Goal: Information Seeking & Learning: Learn about a topic

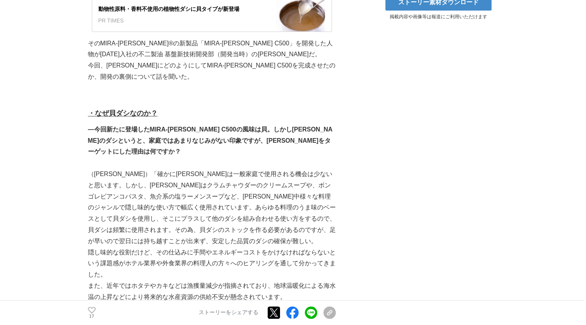
scroll to position [439, 0]
drag, startPoint x: 200, startPoint y: 52, endPoint x: 228, endPoint y: 54, distance: 28.3
click at [228, 54] on p "そのMIRA-[PERSON_NAME]®の新製品「MIRA-[PERSON_NAME] C500」を開発した人物が[DATE]入社の不二製油 基盤新技術開発…" at bounding box center [212, 49] width 248 height 22
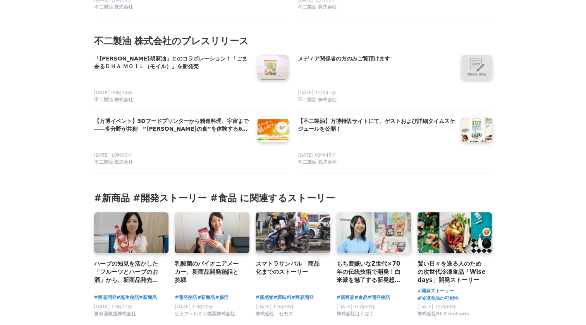
scroll to position [3362, 0]
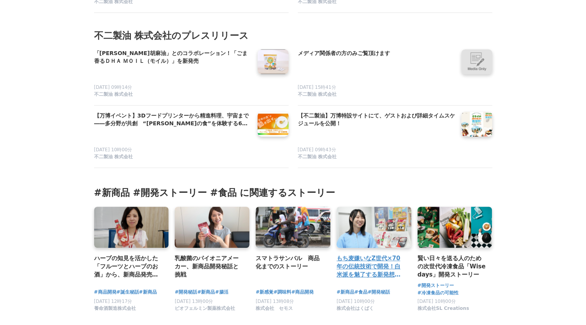
click at [378, 263] on h3 "もち麦嫌いなZ世代×70年の伝統技術で開発！白米派を魅了する新発想のもち麦製品" at bounding box center [371, 266] width 69 height 25
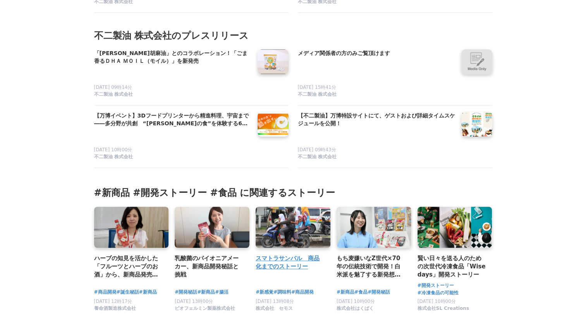
click at [267, 267] on h3 "スマトラサンバル　商品化までのストーリー" at bounding box center [290, 262] width 69 height 17
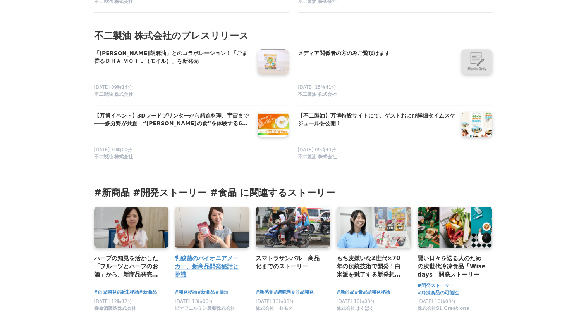
click at [222, 268] on h3 "乳酸菌のパイオニアメーカー、新商品開発秘話と挑戦" at bounding box center [209, 266] width 69 height 25
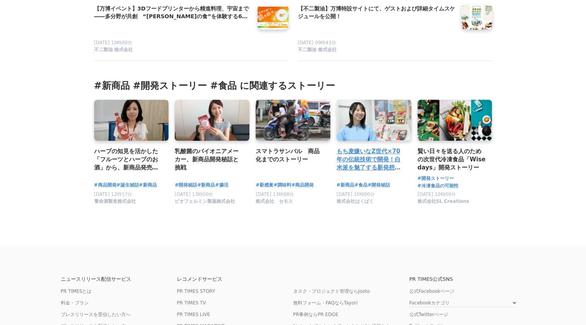
scroll to position [3445, 0]
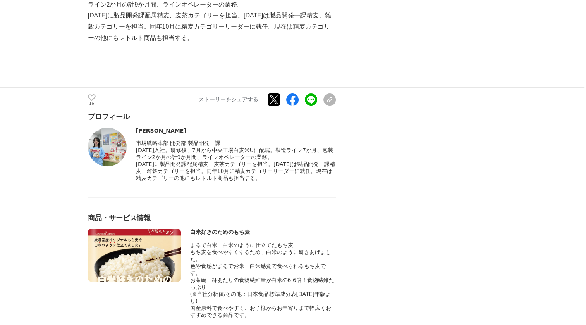
scroll to position [3167, 0]
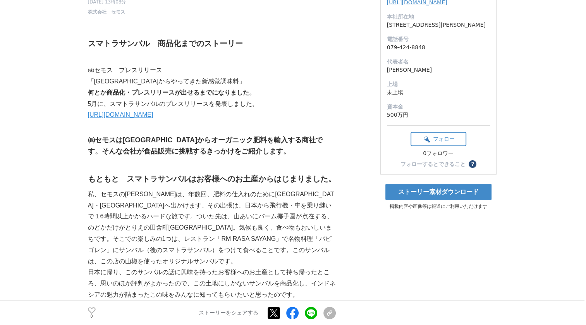
scroll to position [97, 0]
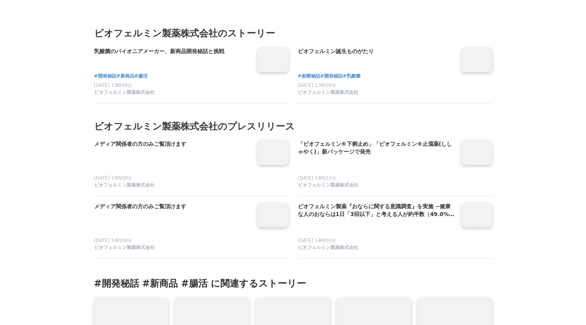
scroll to position [1949, 0]
